Goal: Navigation & Orientation: Find specific page/section

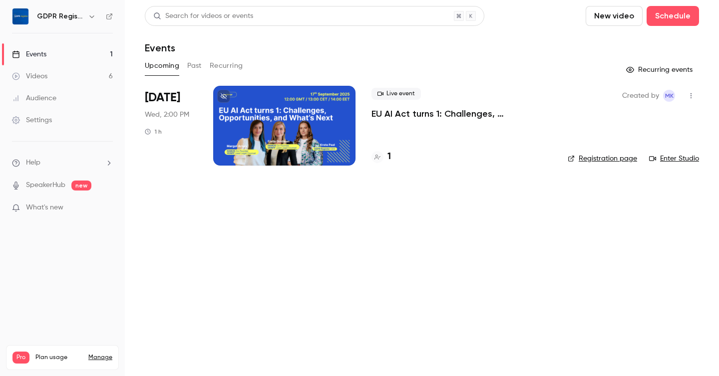
click at [199, 65] on button "Past" at bounding box center [194, 66] width 14 height 16
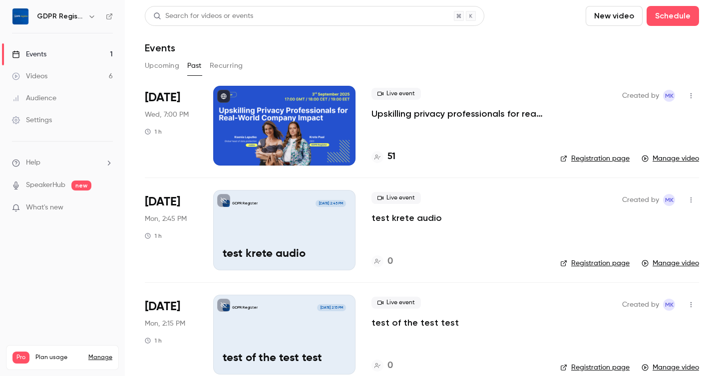
click at [165, 64] on button "Upcoming" at bounding box center [162, 66] width 34 height 16
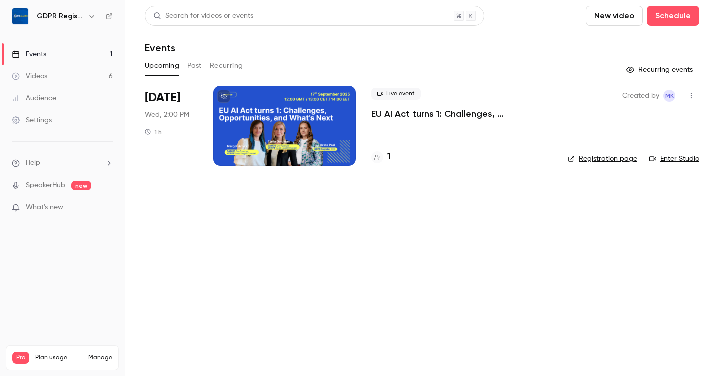
click at [691, 96] on icon "button" at bounding box center [691, 95] width 8 height 7
click at [470, 240] on div at bounding box center [359, 188] width 719 height 376
click at [313, 125] on div at bounding box center [284, 126] width 142 height 80
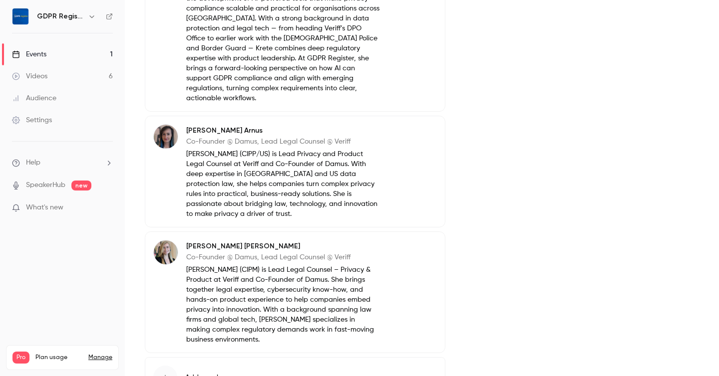
scroll to position [523, 0]
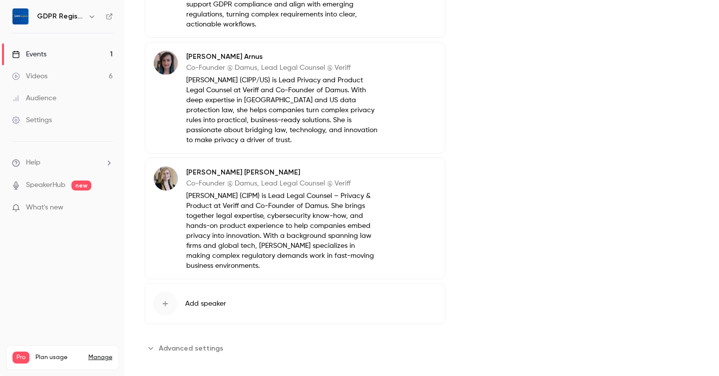
click at [176, 343] on span "Advanced settings" at bounding box center [191, 348] width 64 height 10
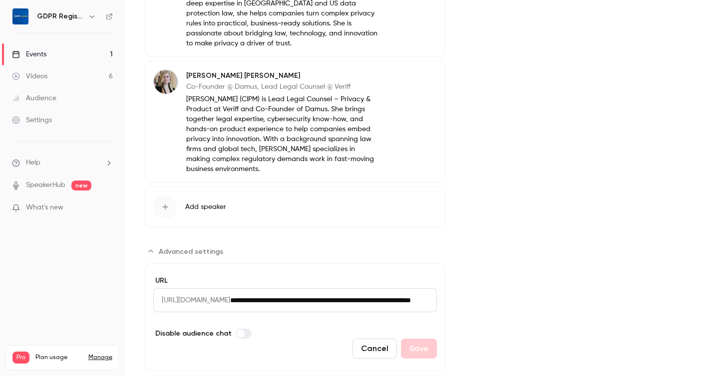
scroll to position [0, 0]
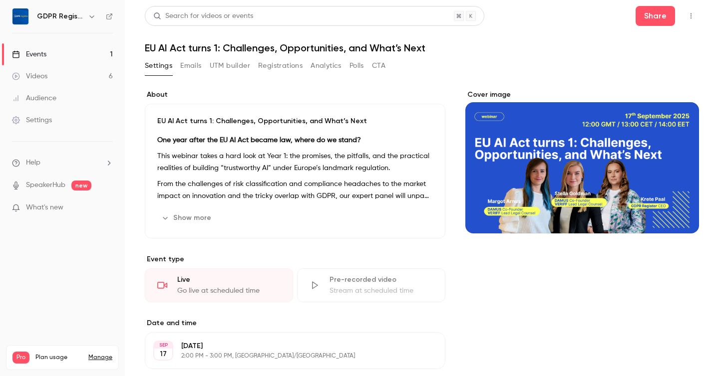
click at [186, 65] on button "Emails" at bounding box center [190, 66] width 21 height 16
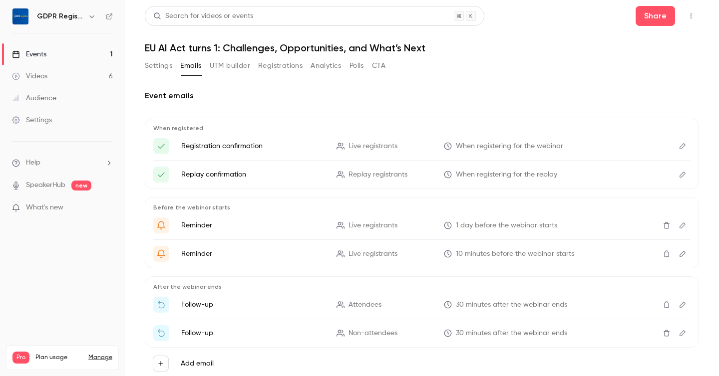
scroll to position [29, 0]
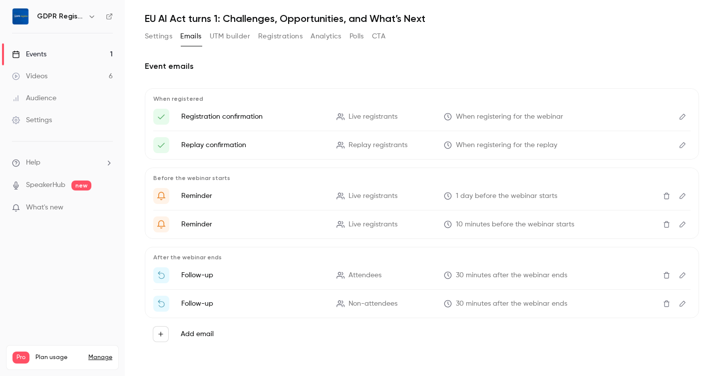
click at [271, 36] on button "Registrations" at bounding box center [280, 36] width 44 height 16
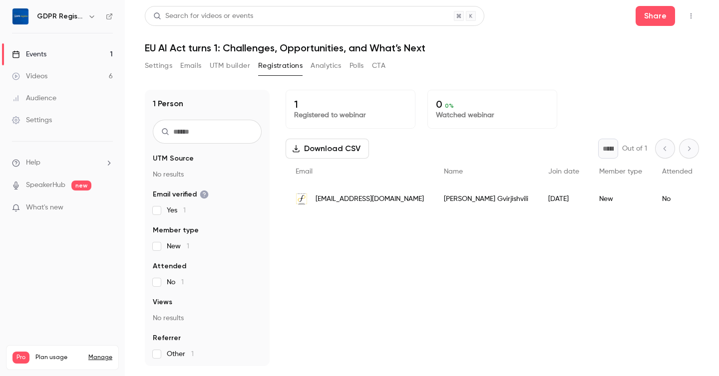
click at [329, 61] on button "Analytics" at bounding box center [326, 66] width 31 height 16
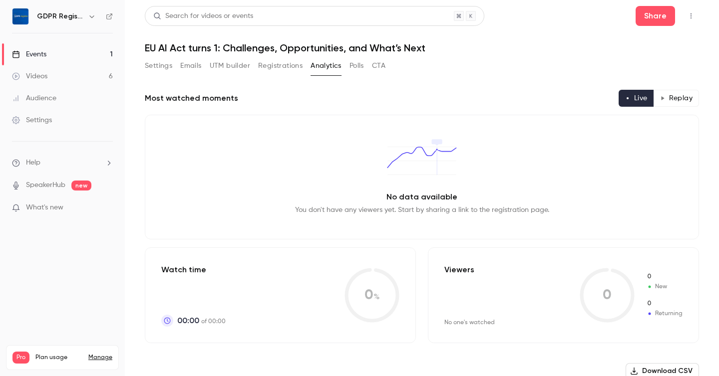
click at [357, 66] on button "Polls" at bounding box center [356, 66] width 14 height 16
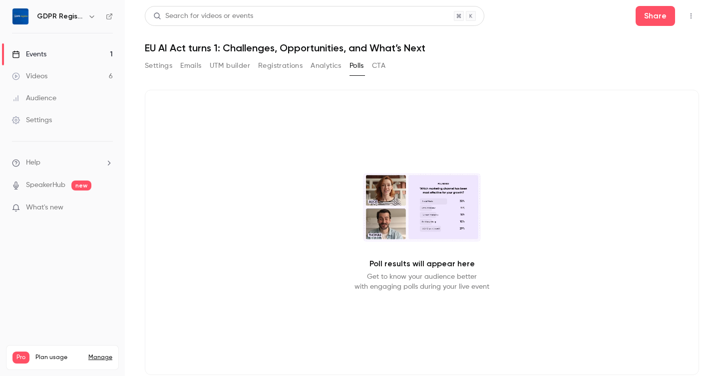
click at [380, 68] on button "CTA" at bounding box center [378, 66] width 13 height 16
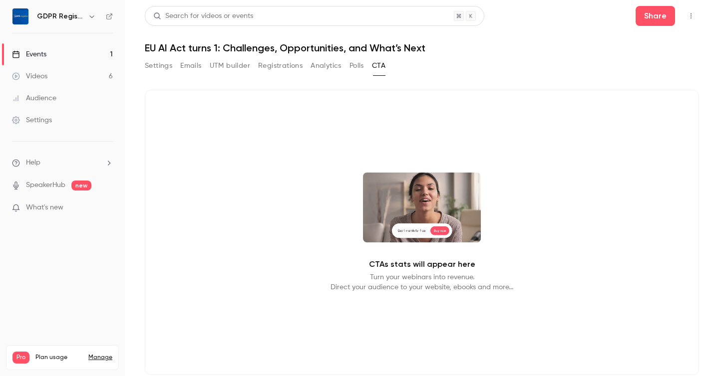
click at [159, 66] on button "Settings" at bounding box center [158, 66] width 27 height 16
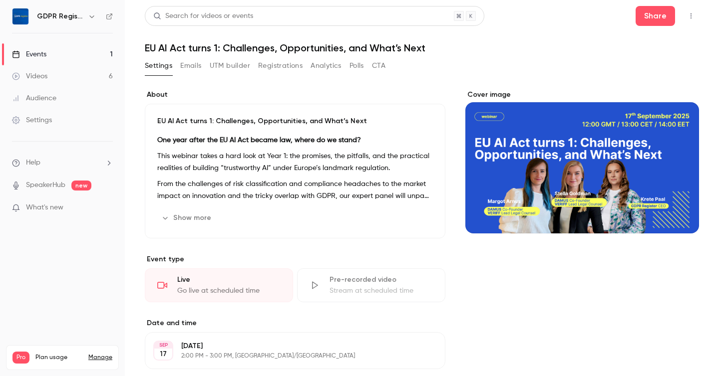
click at [688, 18] on icon "button" at bounding box center [691, 15] width 8 height 7
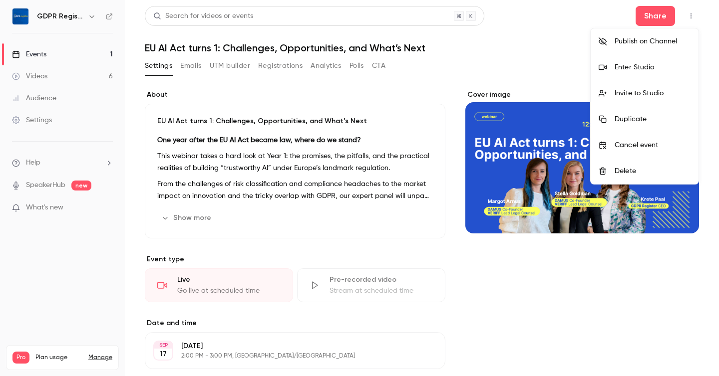
click at [649, 38] on div "Publish on Channel" at bounding box center [653, 41] width 76 height 10
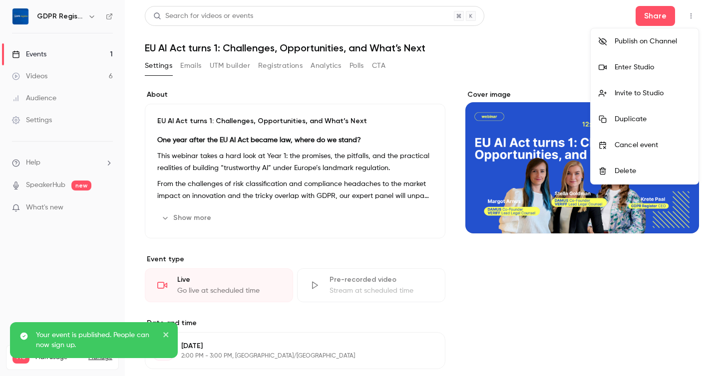
click at [105, 229] on div at bounding box center [359, 188] width 719 height 376
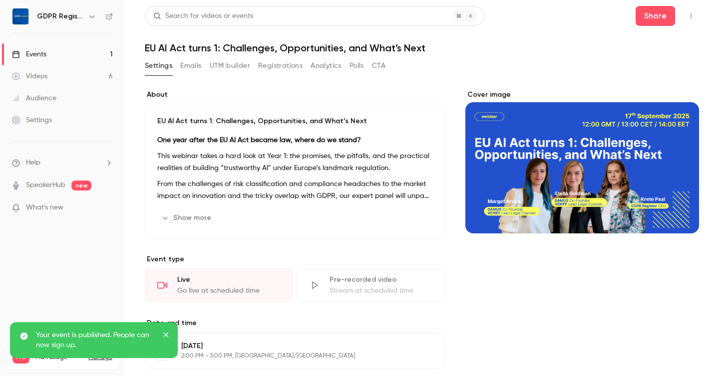
click at [50, 18] on h6 "GDPR Register" at bounding box center [60, 16] width 47 height 10
click at [20, 15] on img at bounding box center [20, 16] width 16 height 16
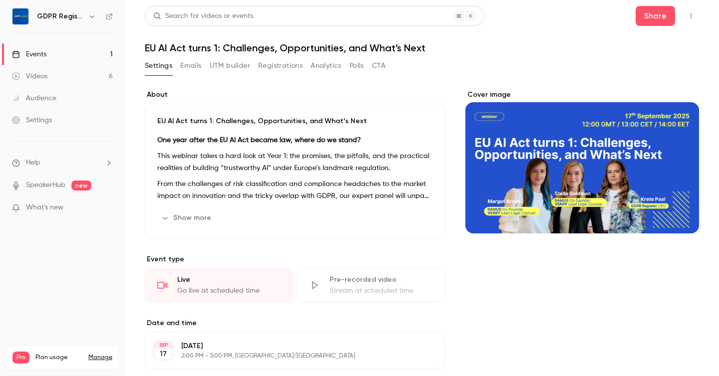
click at [42, 120] on div "Settings" at bounding box center [32, 120] width 40 height 10
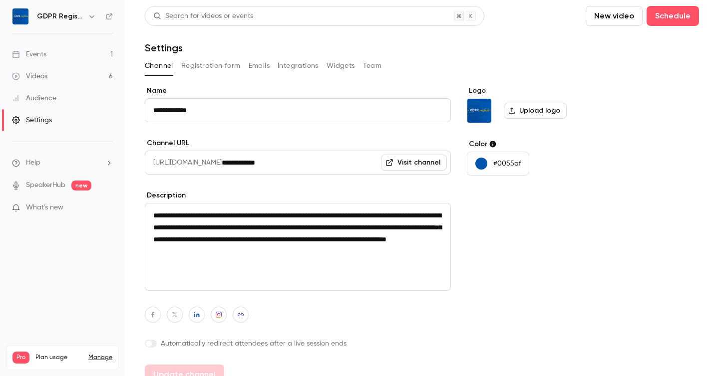
click at [65, 16] on h6 "GDPR Register" at bounding box center [60, 16] width 47 height 10
click at [95, 17] on icon "button" at bounding box center [92, 16] width 8 height 8
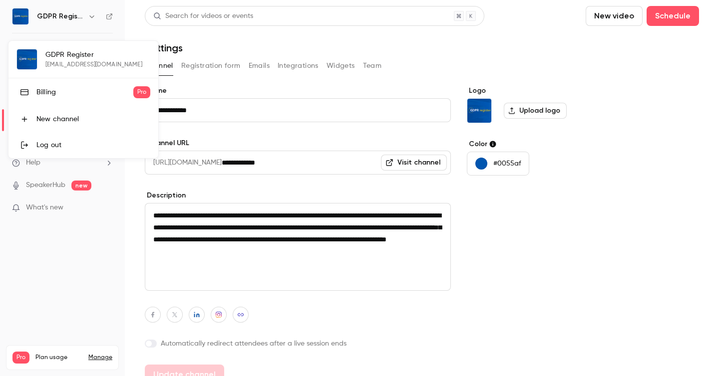
click at [73, 45] on div "GDPR Register [EMAIL_ADDRESS][DOMAIN_NAME] Billing Pro New channel Log out" at bounding box center [83, 99] width 150 height 117
click at [57, 57] on div "GDPR Register [EMAIL_ADDRESS][DOMAIN_NAME] Billing Pro New channel Log out" at bounding box center [83, 99] width 150 height 117
click at [26, 61] on div "GDPR Register [EMAIL_ADDRESS][DOMAIN_NAME] Billing Pro New channel Log out" at bounding box center [83, 99] width 150 height 117
click at [29, 14] on div at bounding box center [359, 188] width 719 height 376
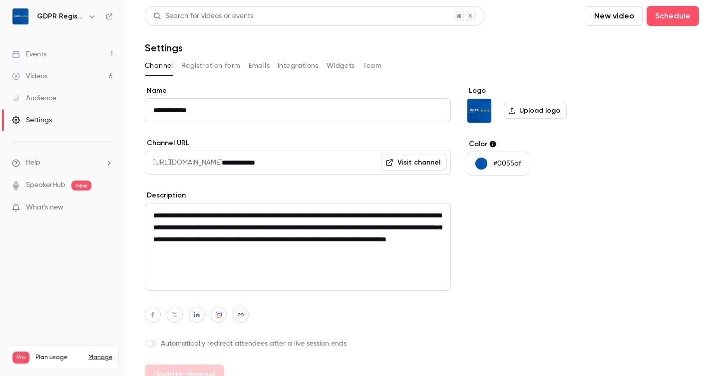
click at [19, 15] on img at bounding box center [20, 16] width 16 height 16
click at [409, 163] on link "Visit channel" at bounding box center [414, 163] width 66 height 16
